Goal: Task Accomplishment & Management: Manage account settings

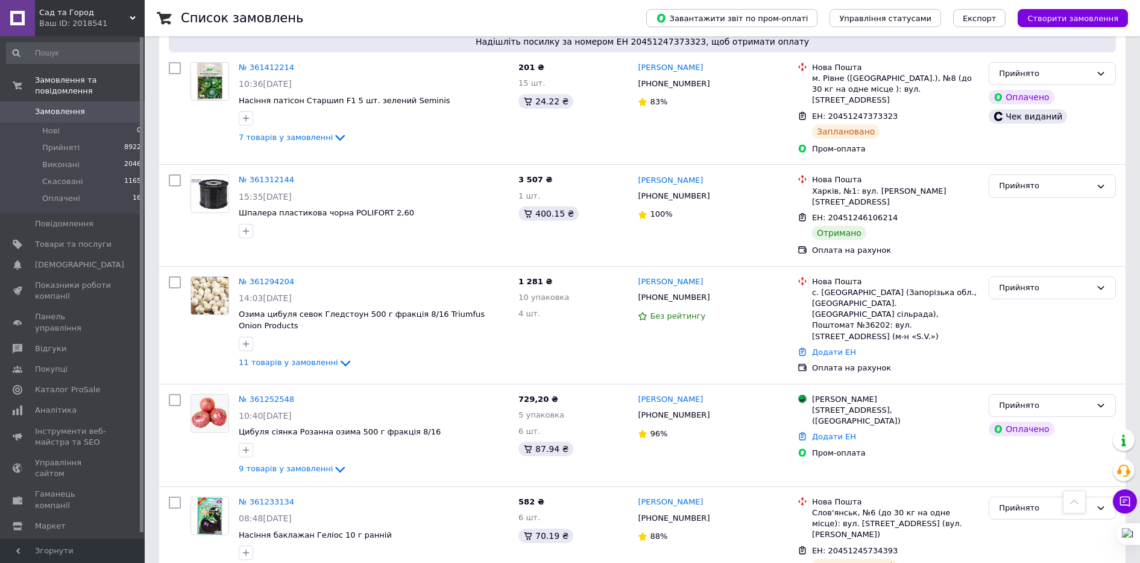
scroll to position [879, 0]
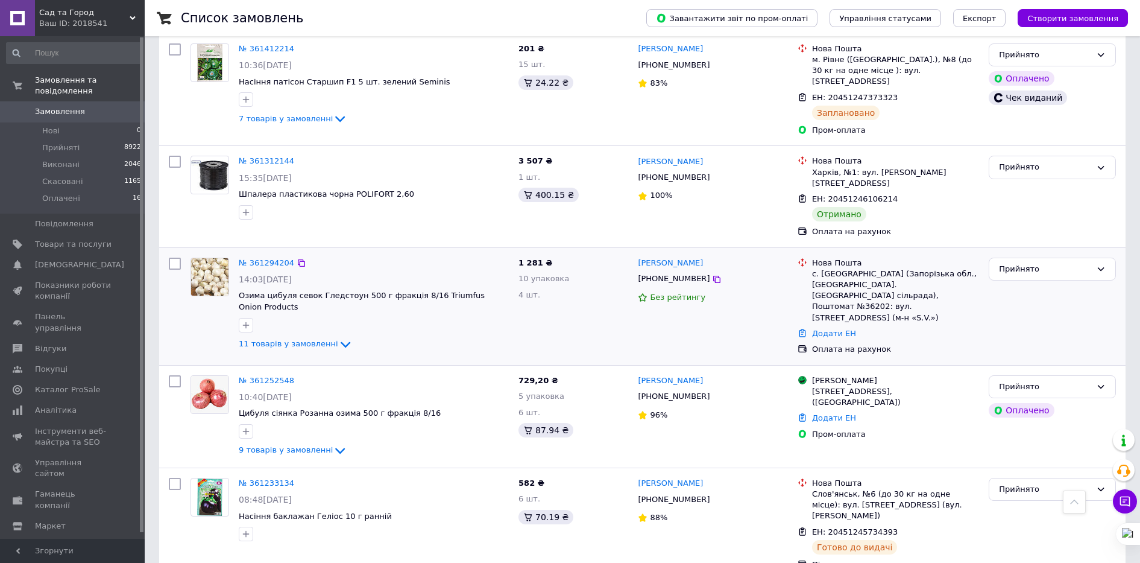
click at [274, 256] on div "№ 361294204" at bounding box center [267, 263] width 58 height 14
click at [274, 258] on link "№ 361294204" at bounding box center [266, 262] width 55 height 9
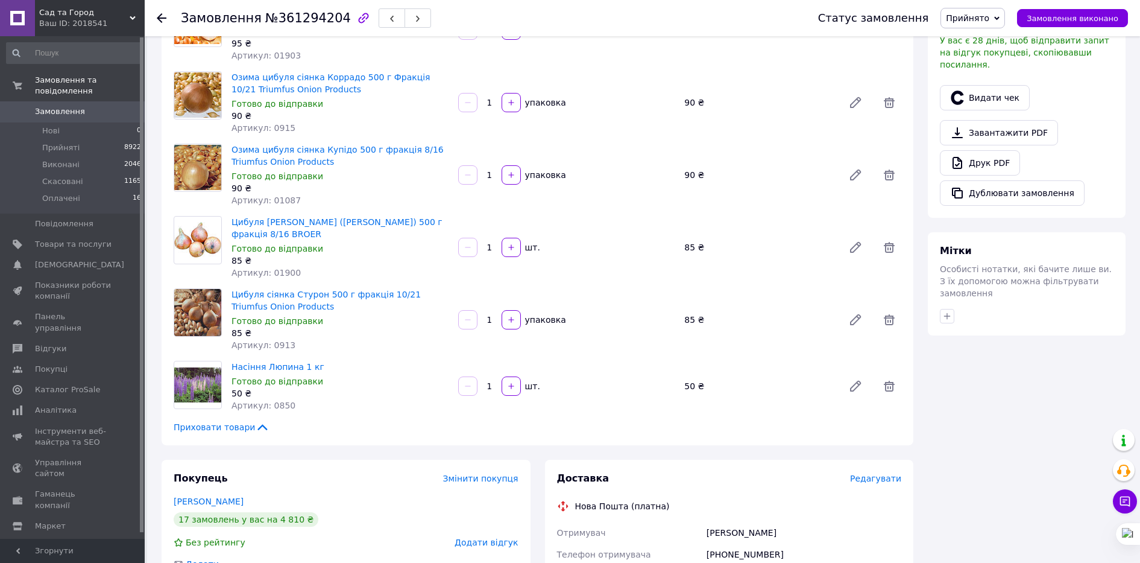
scroll to position [879, 0]
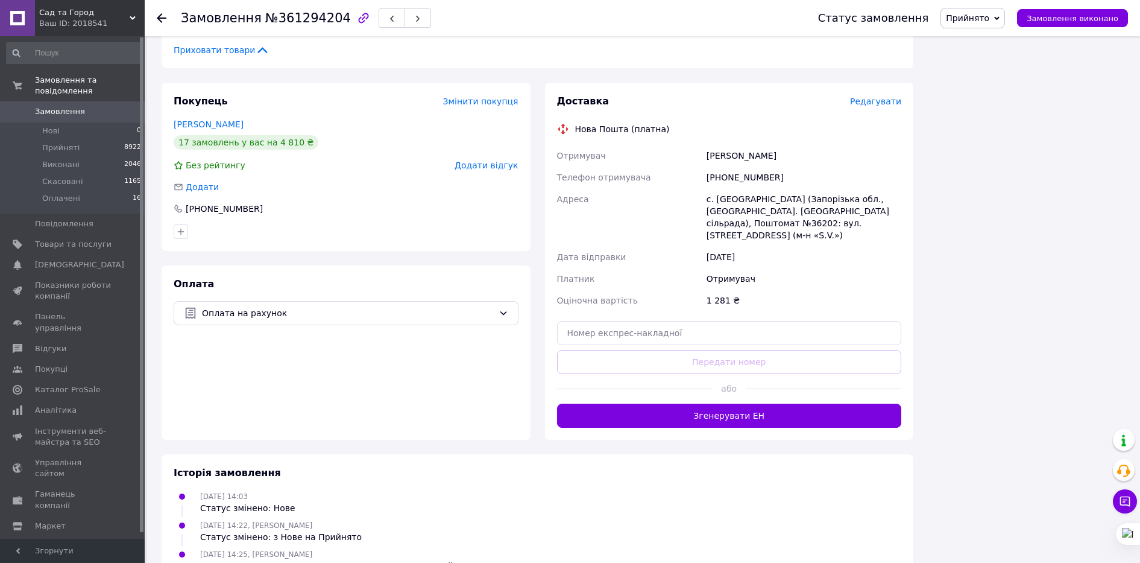
click at [162, 15] on icon at bounding box center [162, 18] width 10 height 10
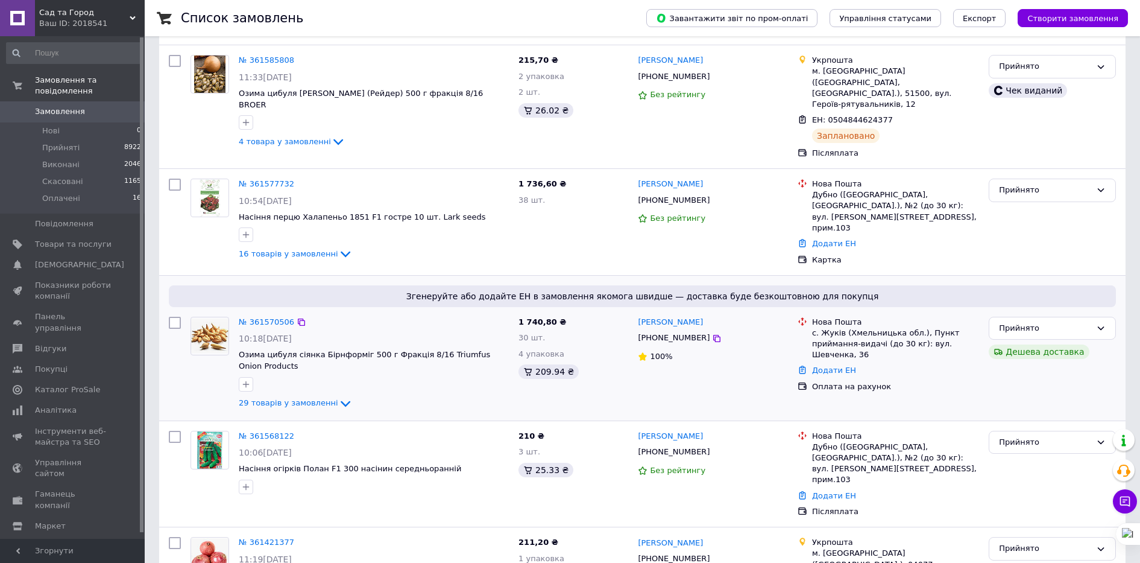
scroll to position [251, 0]
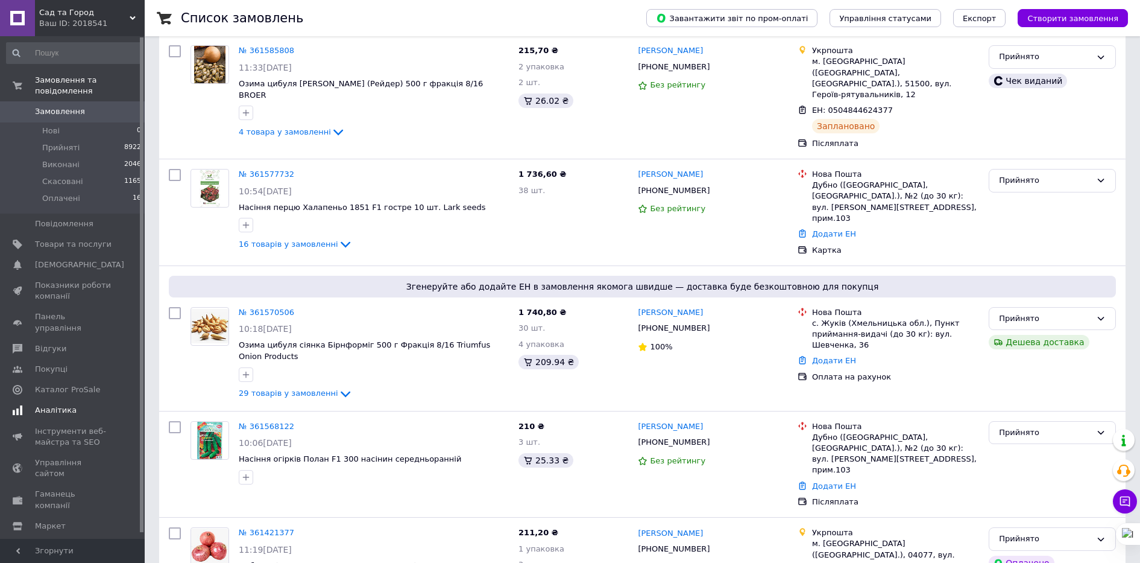
click at [61, 405] on span "Аналітика" at bounding box center [56, 410] width 42 height 11
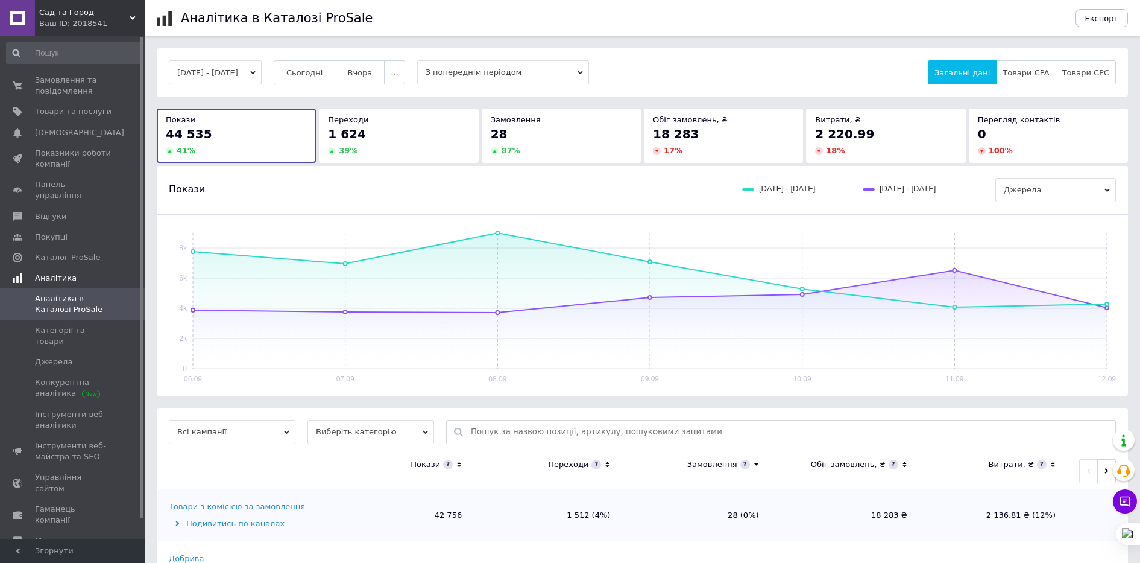
click at [64, 273] on span "Аналітика" at bounding box center [56, 278] width 42 height 11
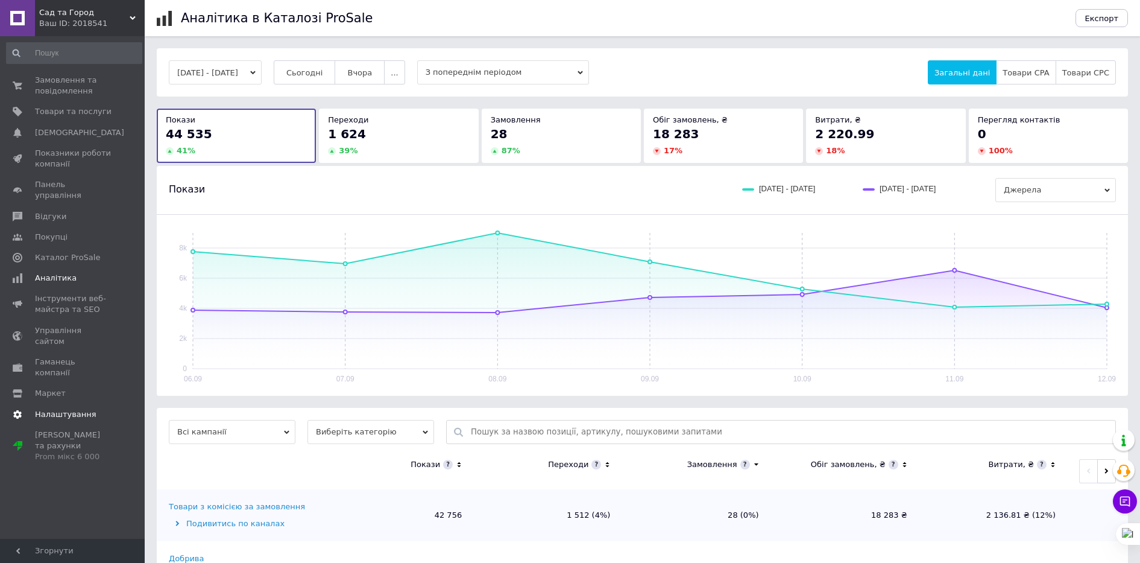
click at [54, 409] on span "Налаштування" at bounding box center [65, 414] width 61 height 11
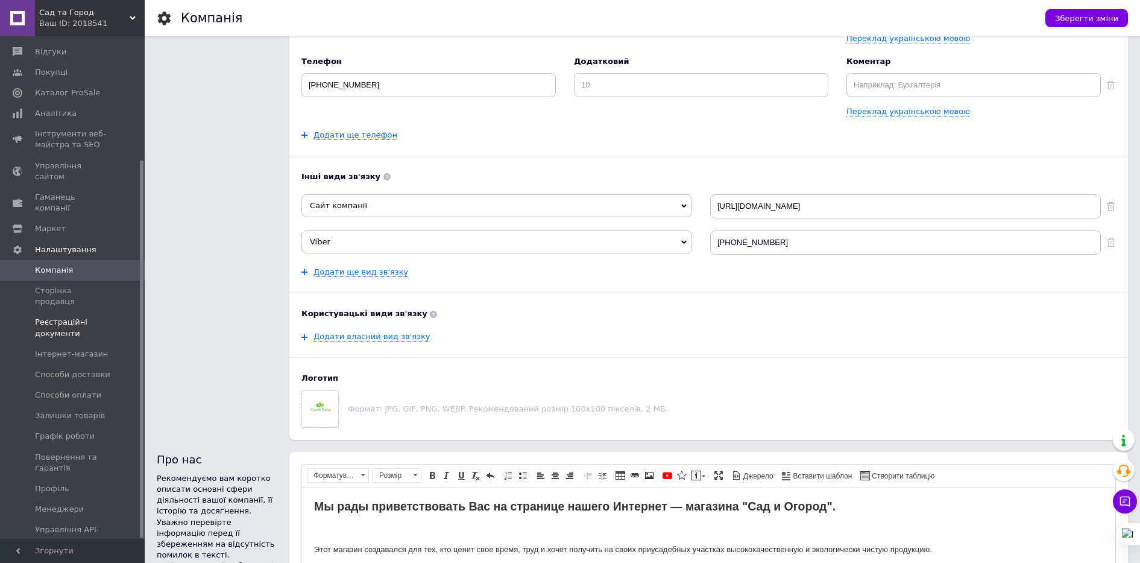
click at [66, 317] on span "Реєстраційні документи" at bounding box center [73, 328] width 77 height 22
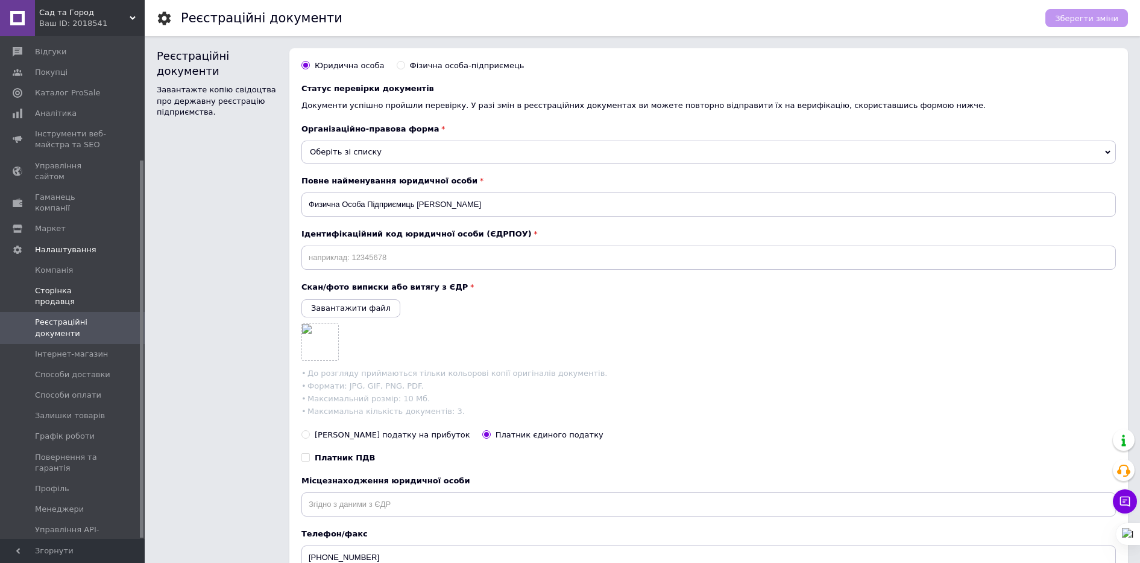
click at [55, 285] on span "Сторінка продавця" at bounding box center [73, 296] width 77 height 22
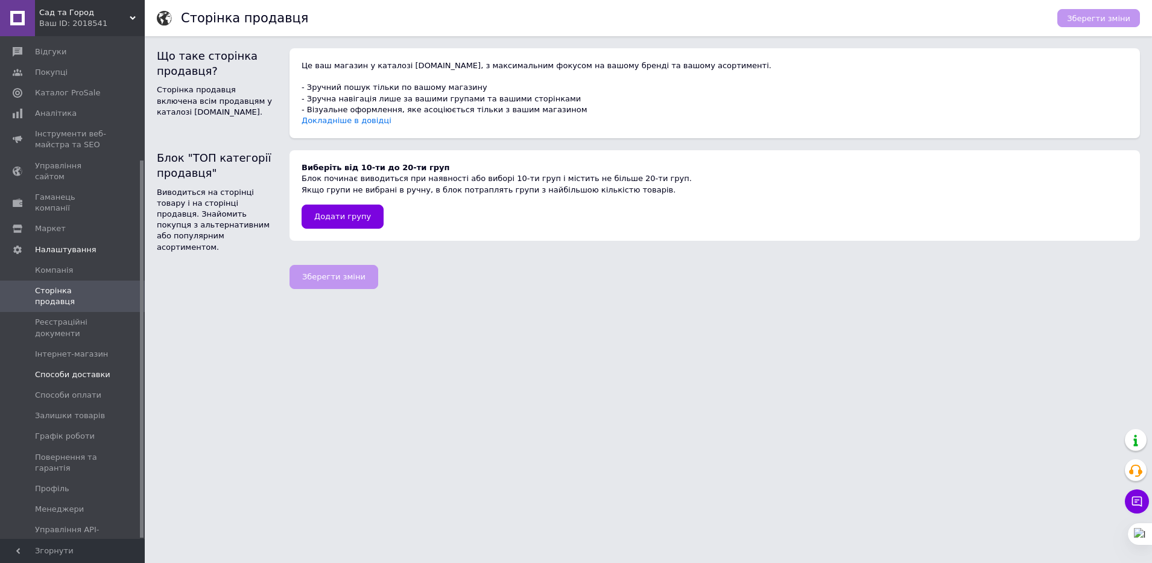
click at [62, 369] on span "Способи доставки" at bounding box center [72, 374] width 75 height 11
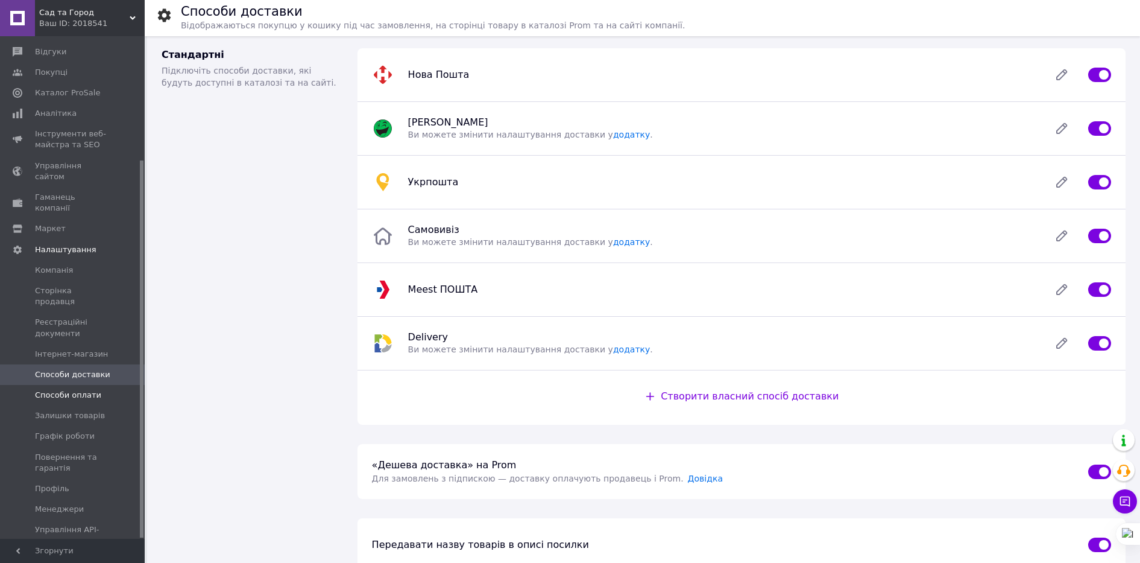
click at [63, 389] on span "Способи оплати" at bounding box center [68, 394] width 66 height 11
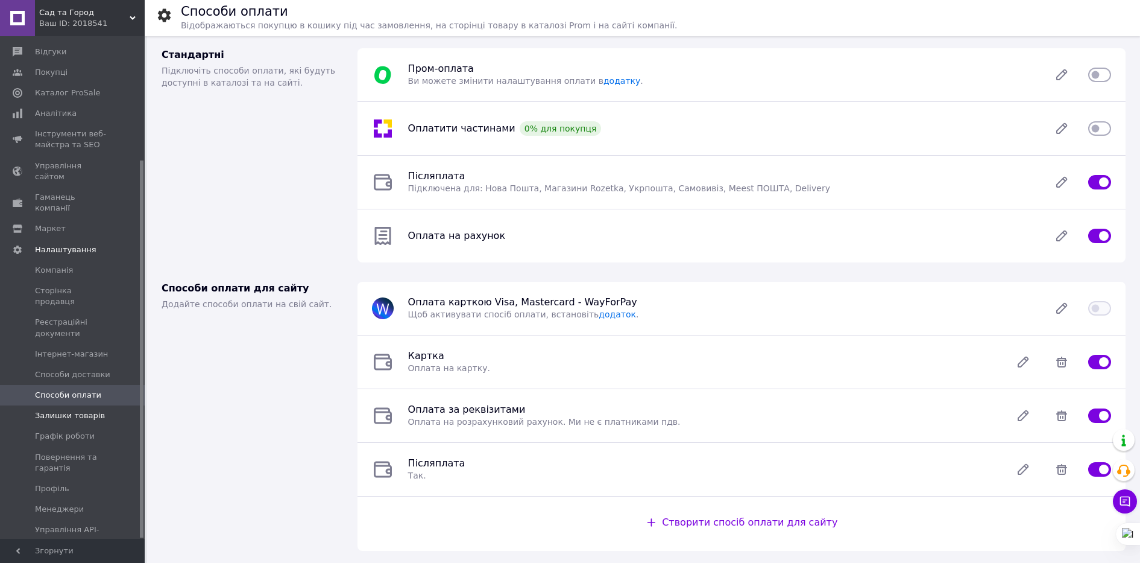
click at [62, 405] on link "Залишки товарів" at bounding box center [74, 415] width 148 height 20
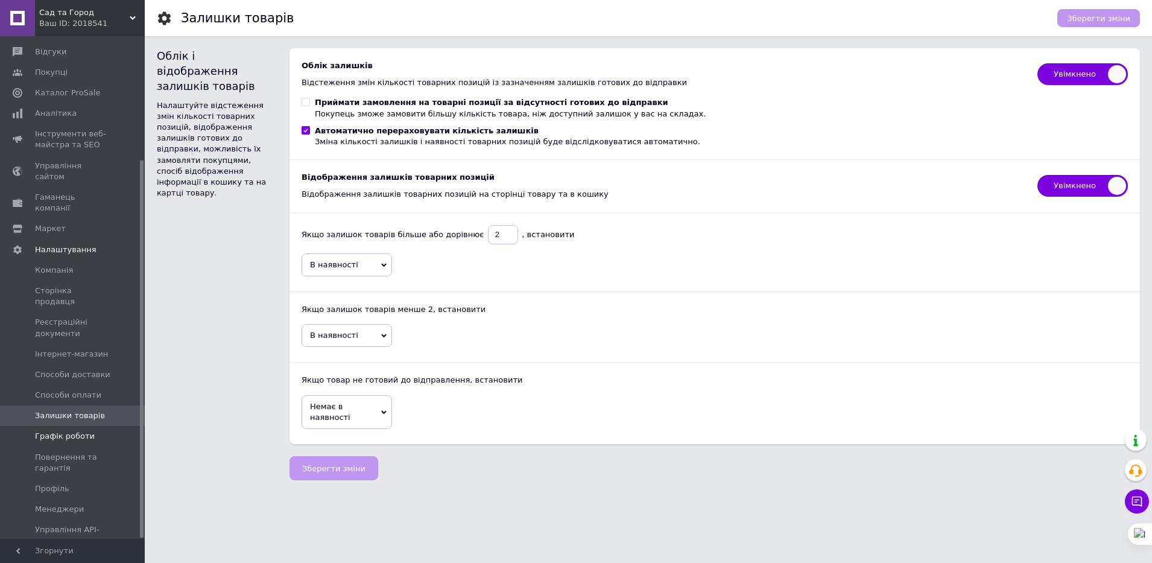
click at [58, 430] on span "Графік роботи" at bounding box center [65, 435] width 60 height 11
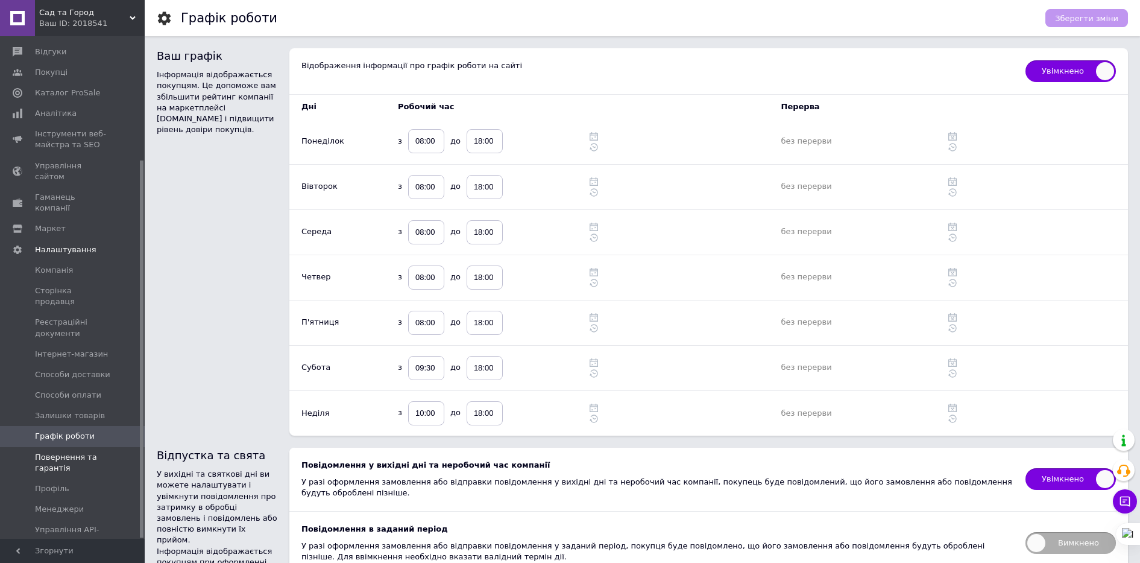
click at [58, 452] on span "Повернення та гарантія" at bounding box center [73, 463] width 77 height 22
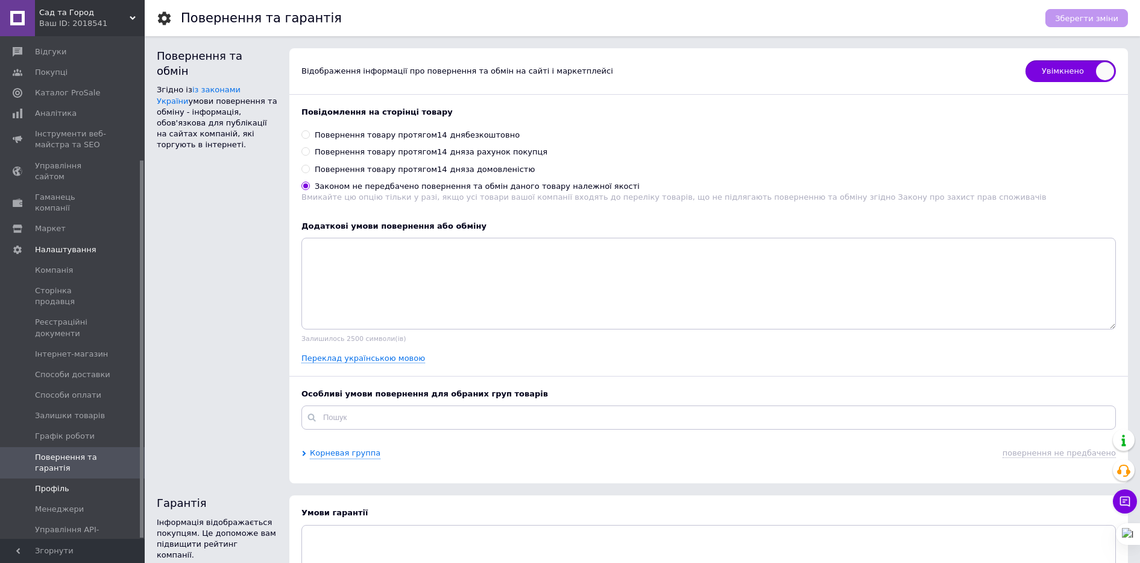
click at [51, 483] on span "Профіль" at bounding box center [52, 488] width 34 height 11
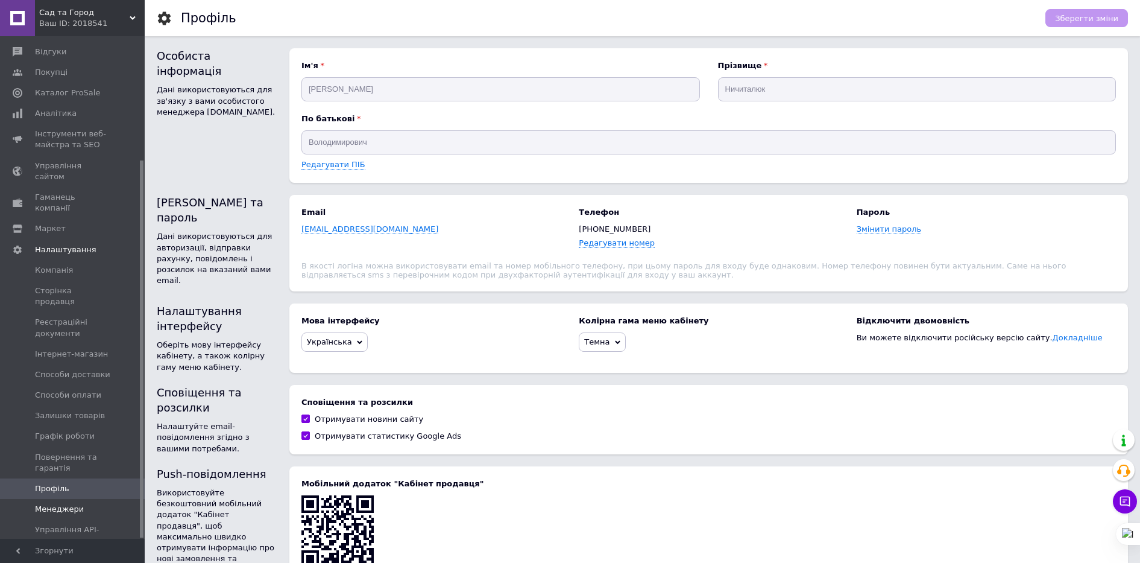
click at [59, 503] on span "Менеджери" at bounding box center [59, 508] width 49 height 11
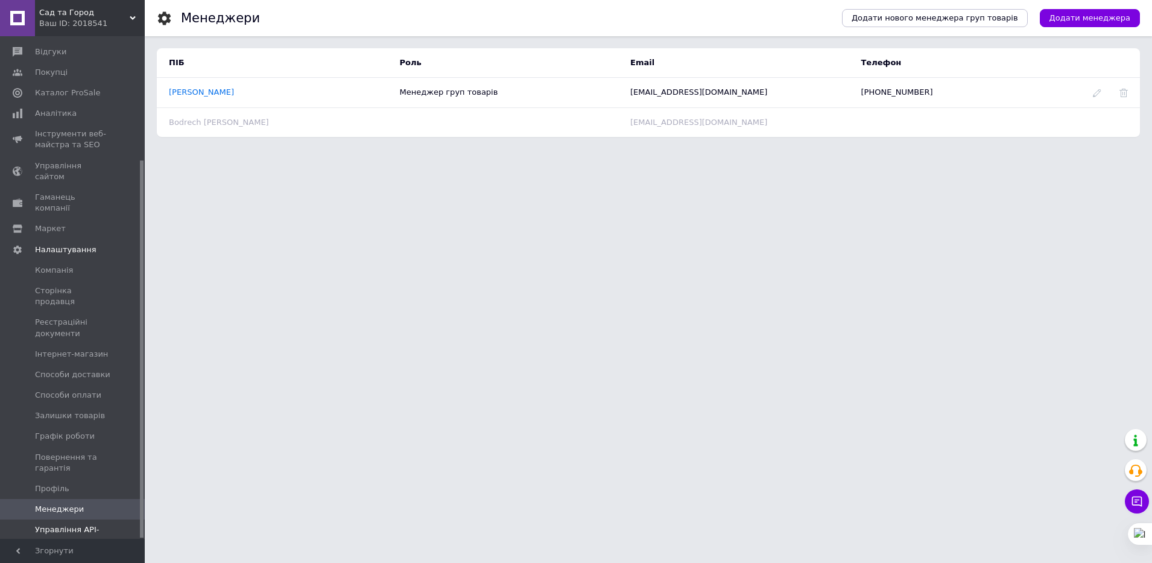
click at [70, 524] on span "Управління API-токенами" at bounding box center [73, 535] width 77 height 22
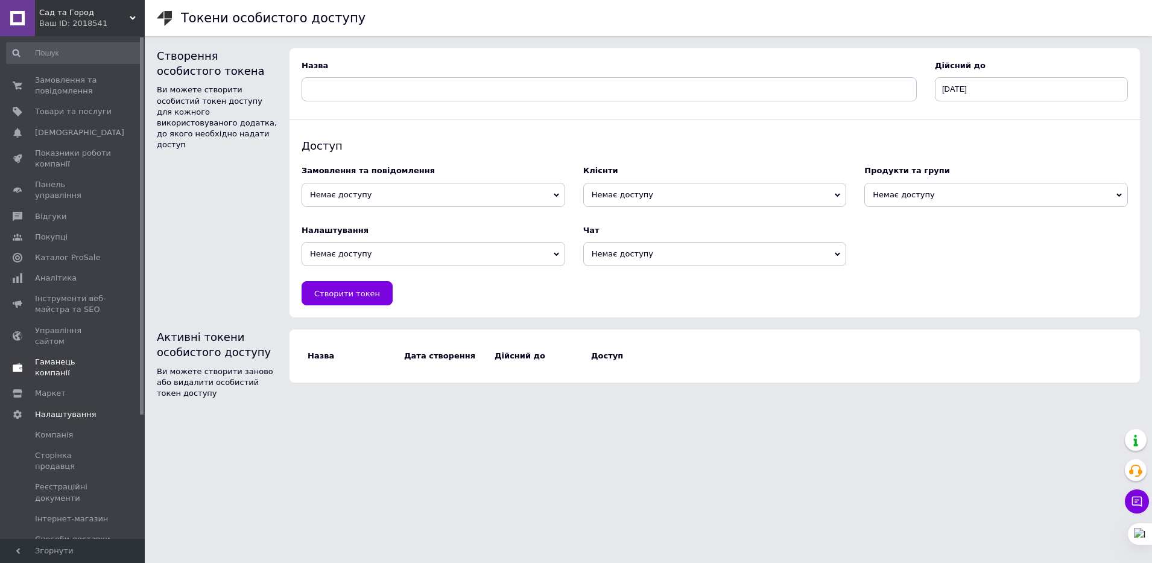
click at [74, 356] on span "Гаманець компанії" at bounding box center [73, 367] width 77 height 22
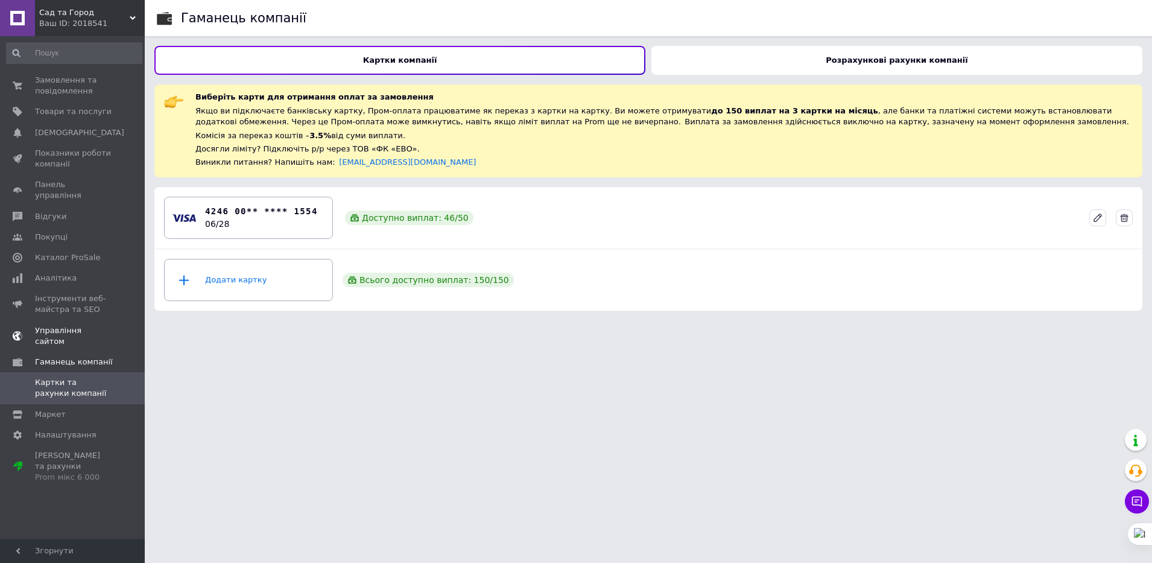
click at [68, 325] on span "Управління сайтом" at bounding box center [73, 336] width 77 height 22
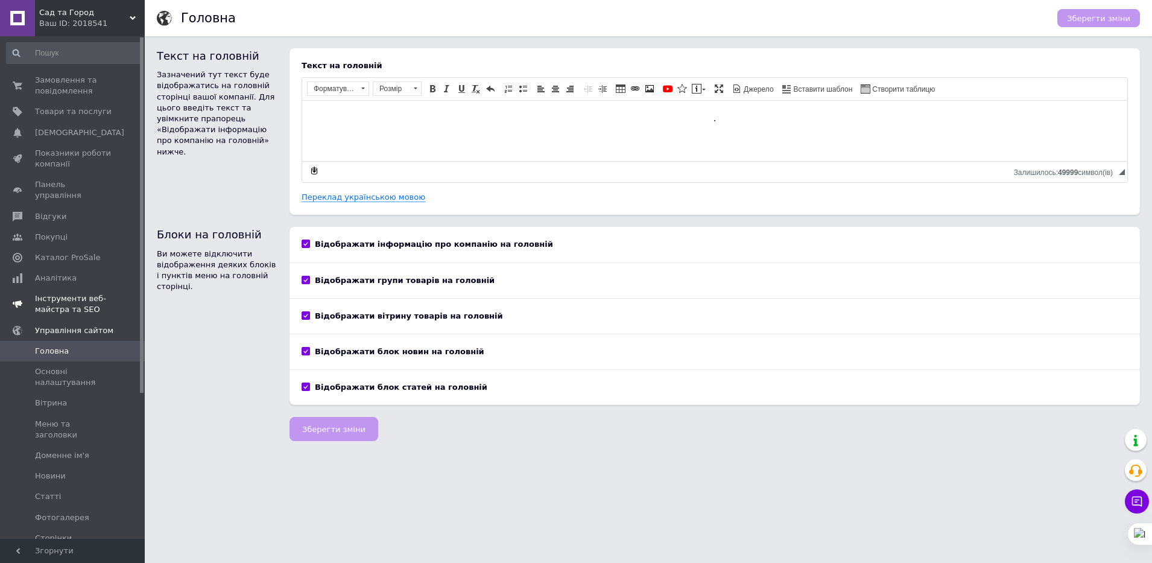
click at [59, 293] on span "Інструменти веб-майстра та SEO" at bounding box center [73, 304] width 77 height 22
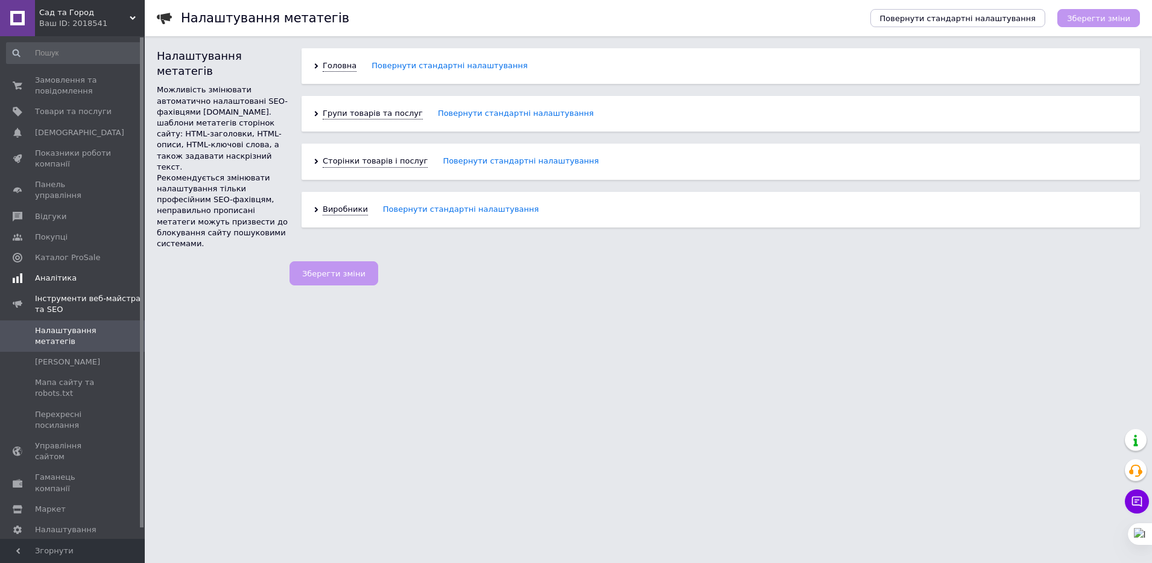
click at [48, 273] on span "Аналітика" at bounding box center [56, 278] width 42 height 11
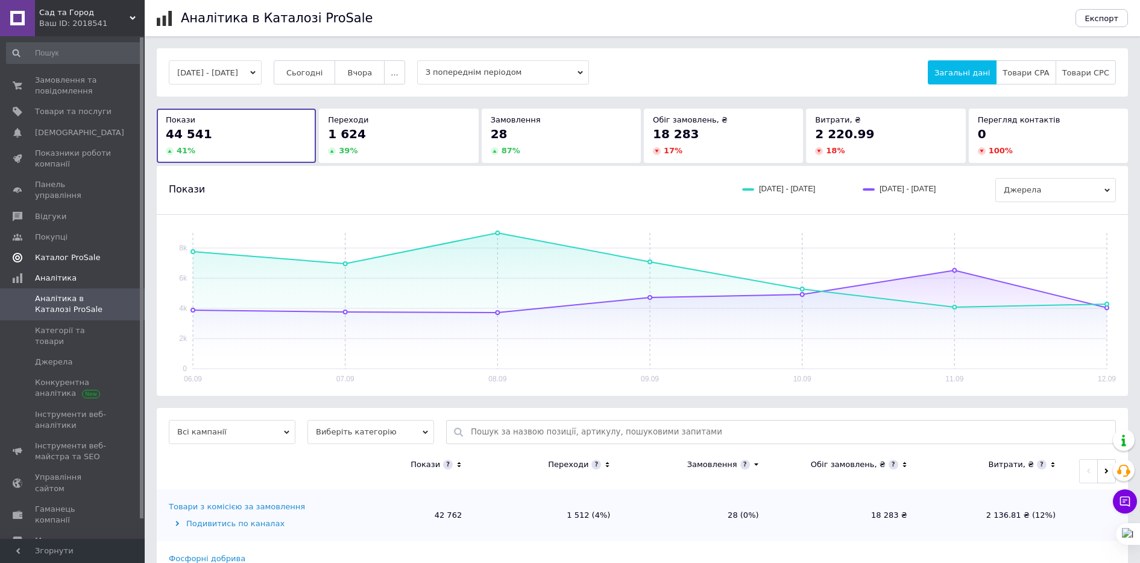
click at [49, 252] on span "Каталог ProSale" at bounding box center [67, 257] width 65 height 11
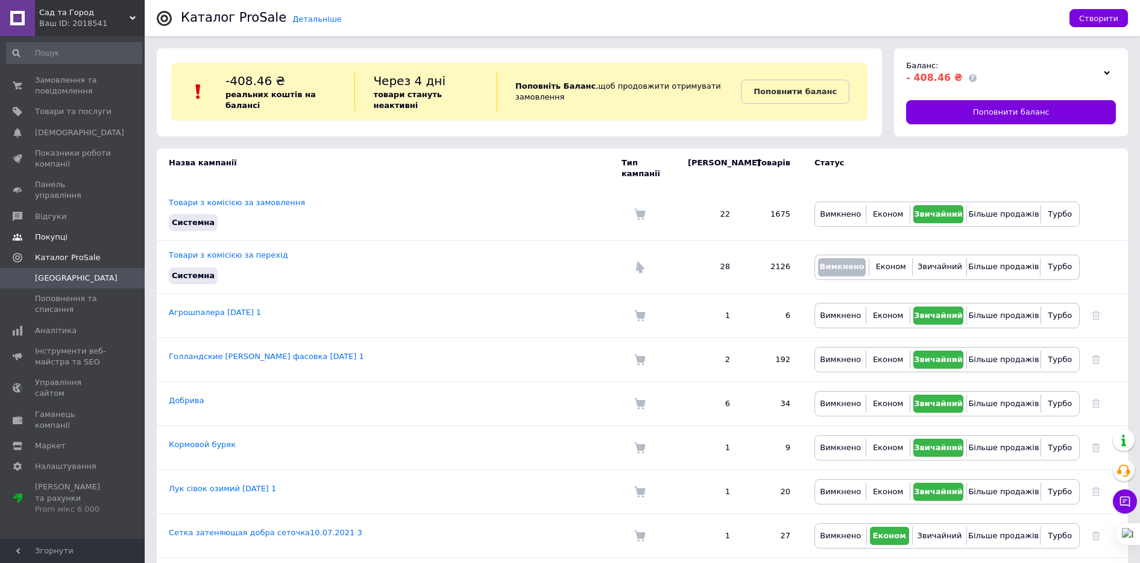
click at [52, 227] on link "Покупці" at bounding box center [74, 237] width 148 height 20
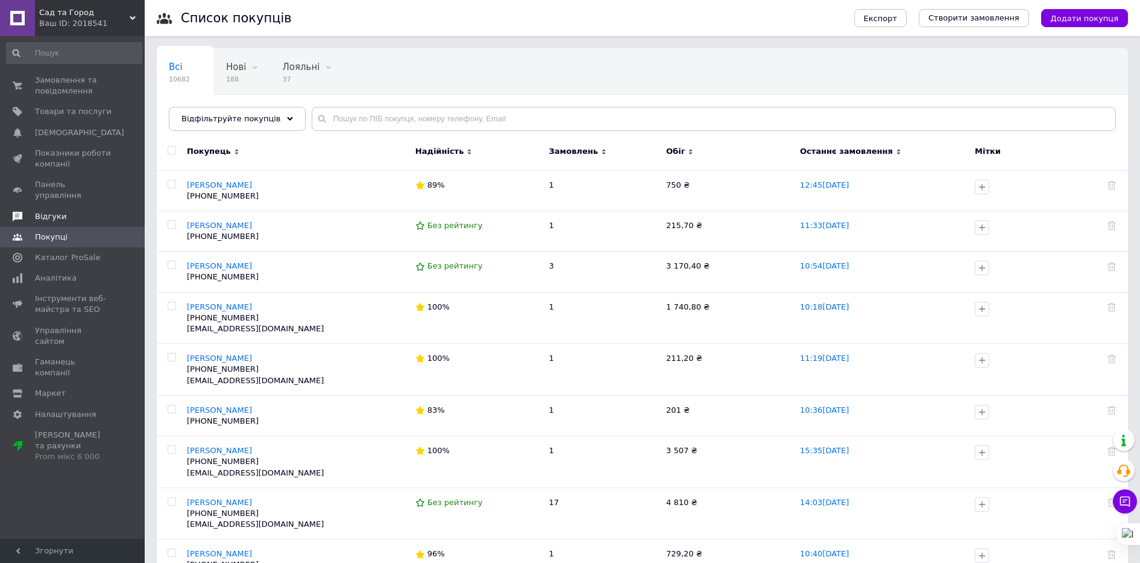
click at [49, 211] on span "Відгуки" at bounding box center [50, 216] width 31 height 11
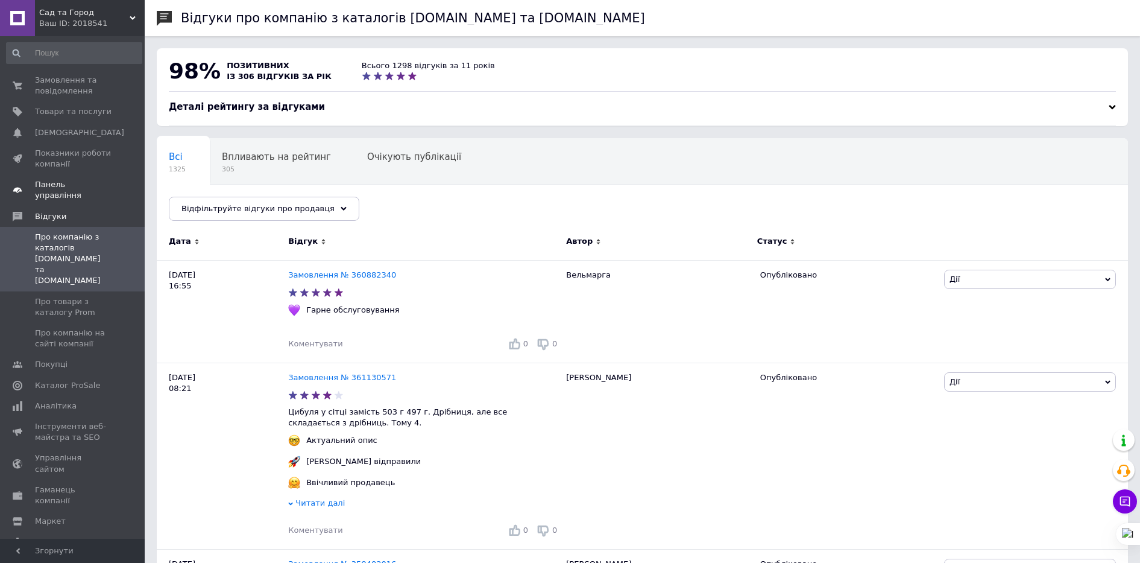
click at [53, 187] on span "Панель управління" at bounding box center [73, 190] width 77 height 22
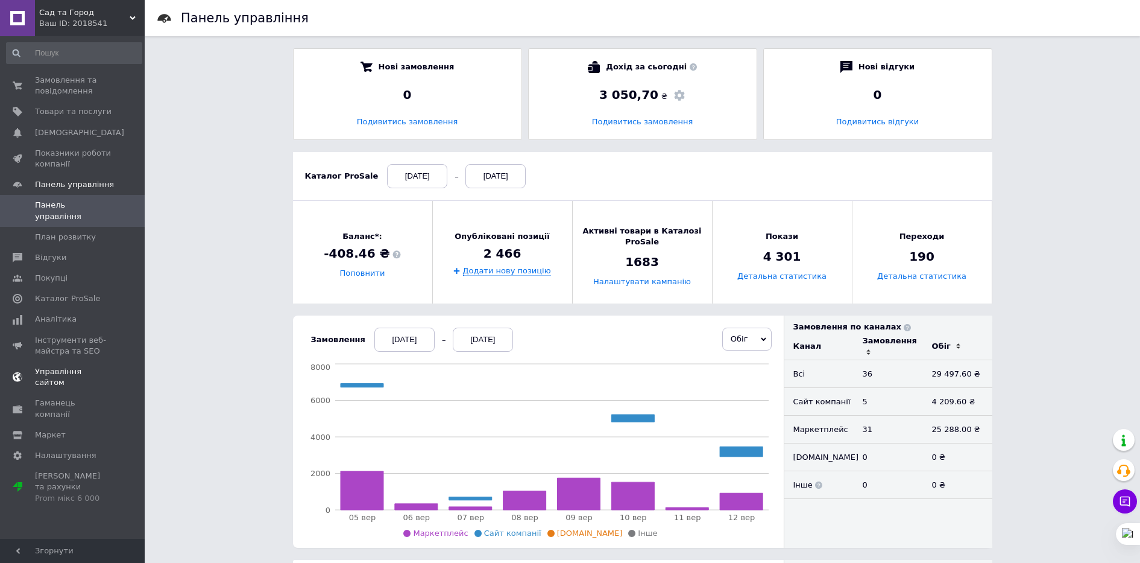
click at [58, 361] on link "Управління сайтом" at bounding box center [74, 376] width 148 height 31
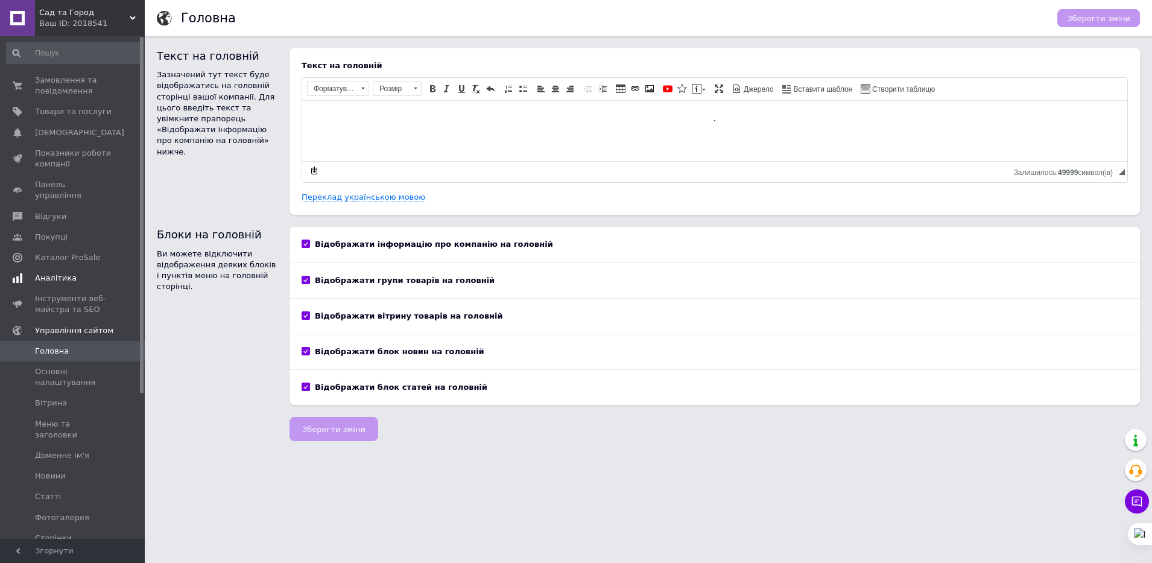
click at [51, 273] on span "Аналітика" at bounding box center [56, 278] width 42 height 11
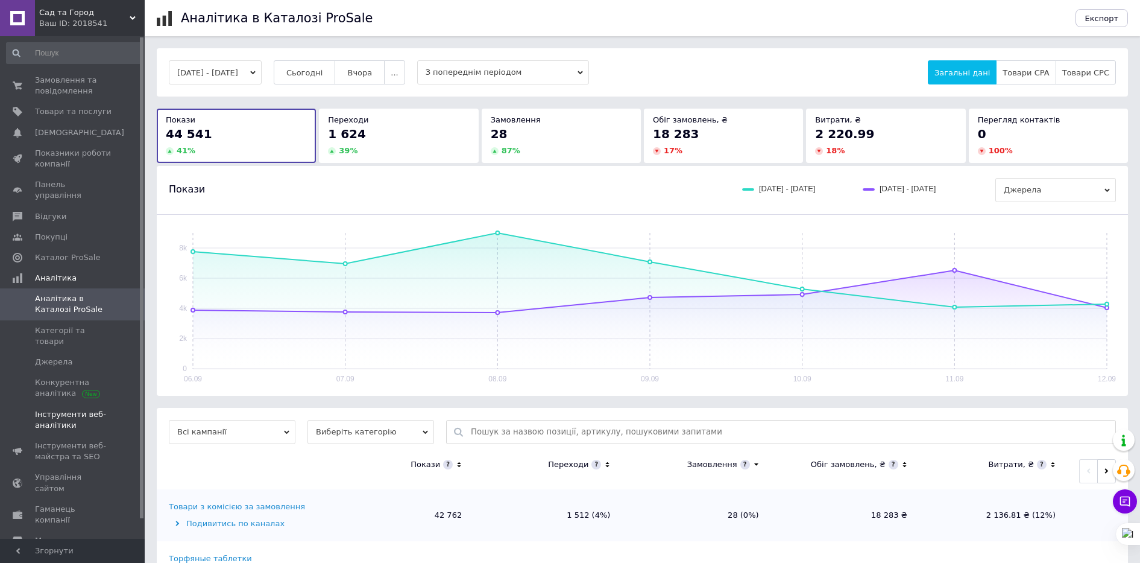
click at [43, 409] on span "Інструменти веб-аналітики" at bounding box center [73, 420] width 77 height 22
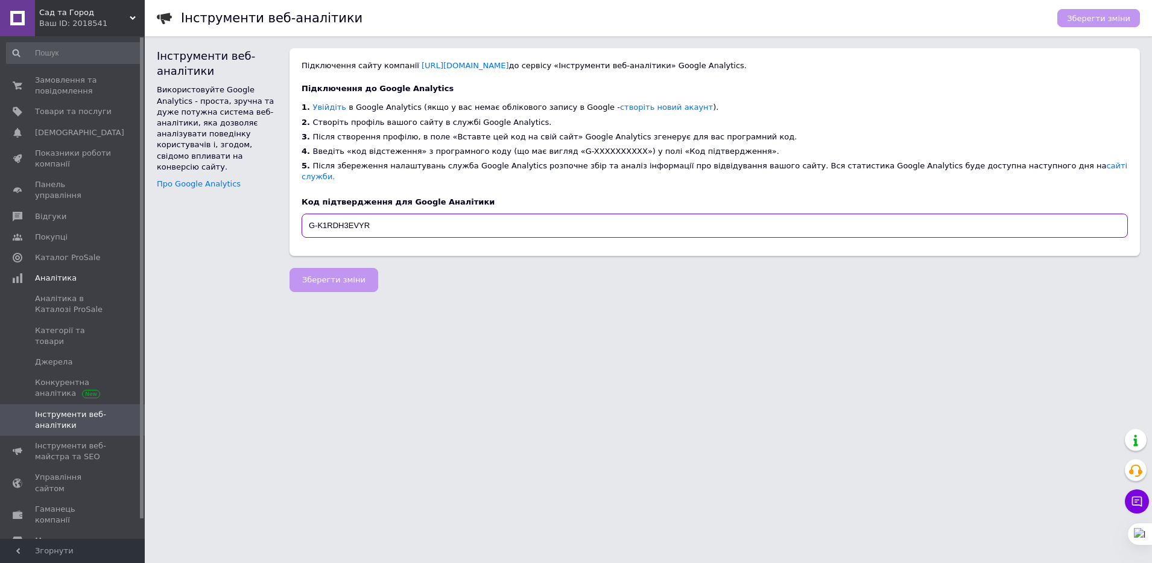
click at [491, 218] on input "G-K1RDH3EVYR" at bounding box center [714, 225] width 826 height 24
drag, startPoint x: 490, startPoint y: 218, endPoint x: 449, endPoint y: 298, distance: 90.1
click at [449, 292] on html "Сад та Город Ваш ID: 2018541 Сайт Сад та Город Кабінет покупця Перевірити стан …" at bounding box center [576, 146] width 1152 height 292
click at [397, 213] on input "G-K1RDH3EVYR" at bounding box center [714, 225] width 826 height 24
drag, startPoint x: 396, startPoint y: 202, endPoint x: 718, endPoint y: 330, distance: 346.6
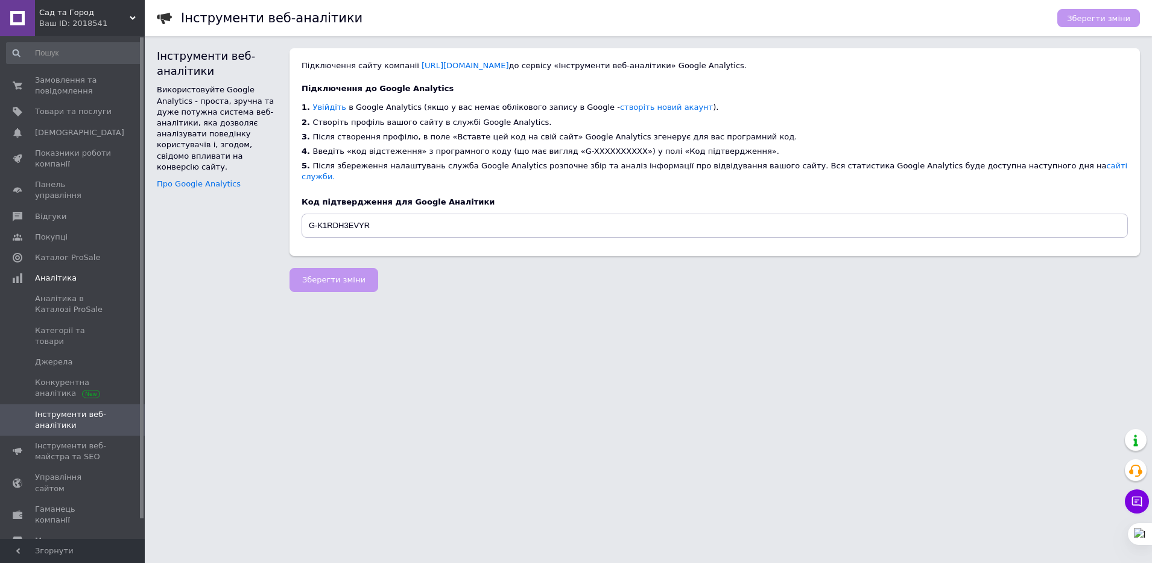
click at [719, 292] on html "Сад та Город Ваш ID: 2018541 Сайт Сад та Город Кабінет покупця Перевірити стан …" at bounding box center [576, 146] width 1152 height 292
click at [51, 90] on span "Замовлення та повідомлення" at bounding box center [73, 86] width 77 height 22
